Goal: Register for event/course

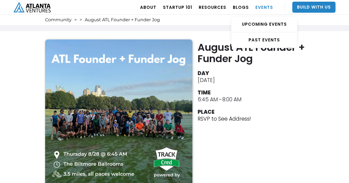
click at [263, 5] on link "EVENTS" at bounding box center [265, 6] width 18 height 15
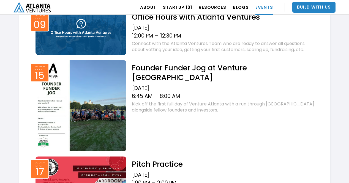
scroll to position [359, 0]
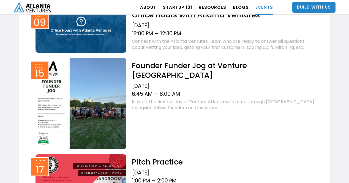
click at [211, 65] on h2 "Founder Funder Jog at Venture [GEOGRAPHIC_DATA]" at bounding box center [224, 70] width 185 height 19
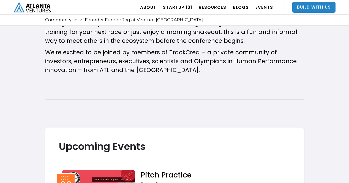
scroll to position [327, 0]
